Goal: Task Accomplishment & Management: Manage account settings

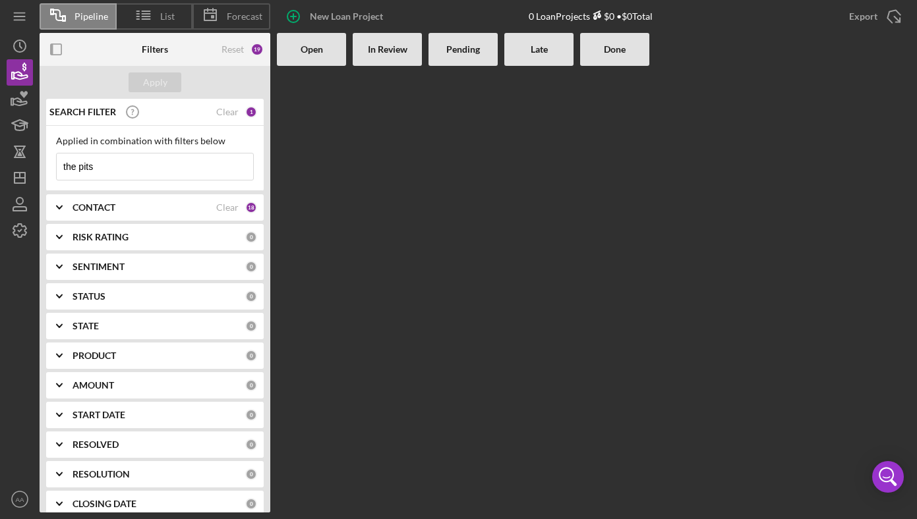
click at [597, 380] on div at bounding box center [614, 289] width 69 height 447
click at [13, 500] on icon "AA" at bounding box center [20, 499] width 26 height 33
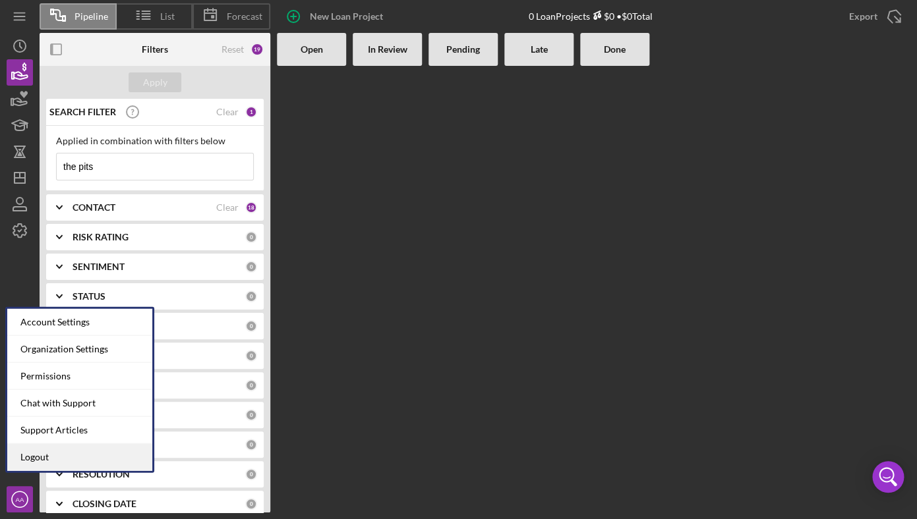
click at [63, 459] on link "Logout" at bounding box center [79, 457] width 145 height 27
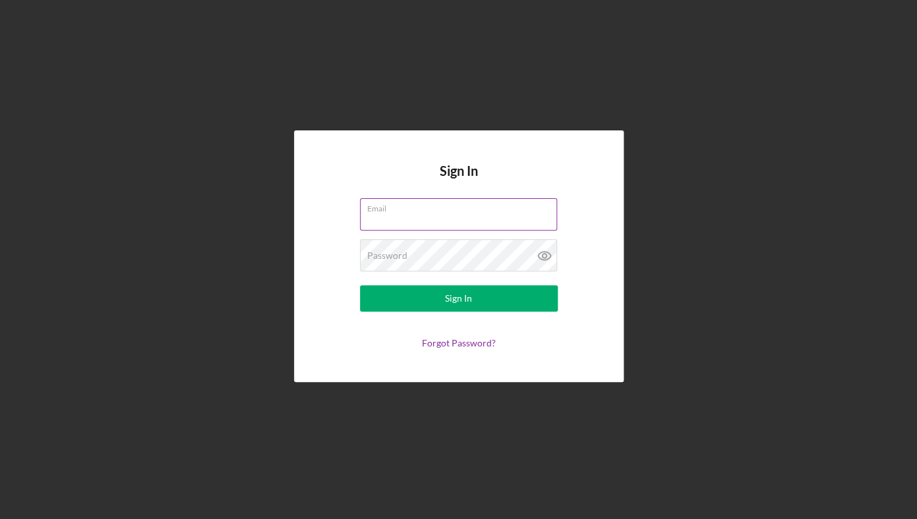
click at [429, 220] on input "Email" at bounding box center [458, 214] width 197 height 32
click at [360, 198] on div at bounding box center [360, 198] width 0 height 0
type input "[PERSON_NAME][EMAIL_ADDRESS][DOMAIN_NAME]"
click at [425, 312] on form "Email [PERSON_NAME][EMAIL_ADDRESS][DOMAIN_NAME] Password Sign In Forgot Passwor…" at bounding box center [459, 273] width 264 height 150
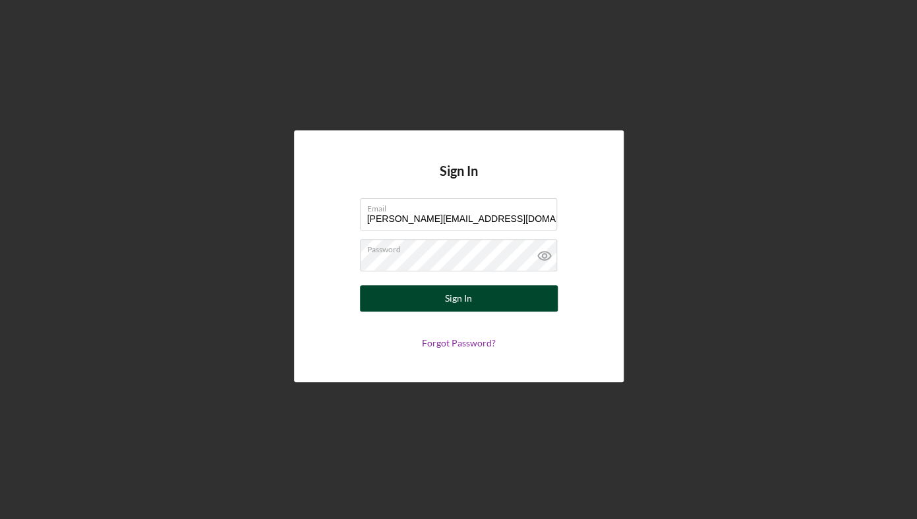
click at [426, 305] on button "Sign In" at bounding box center [459, 298] width 198 height 26
